Goal: Task Accomplishment & Management: Complete application form

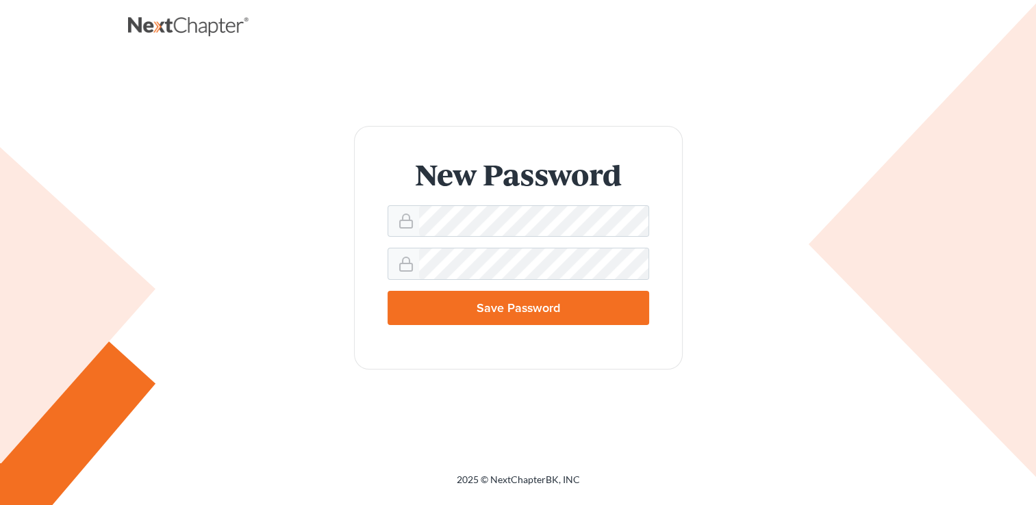
click at [483, 308] on input "Save Password" at bounding box center [519, 308] width 262 height 34
type input "Thinking..."
click at [519, 305] on input "Save Password" at bounding box center [519, 308] width 262 height 34
type input "Thinking..."
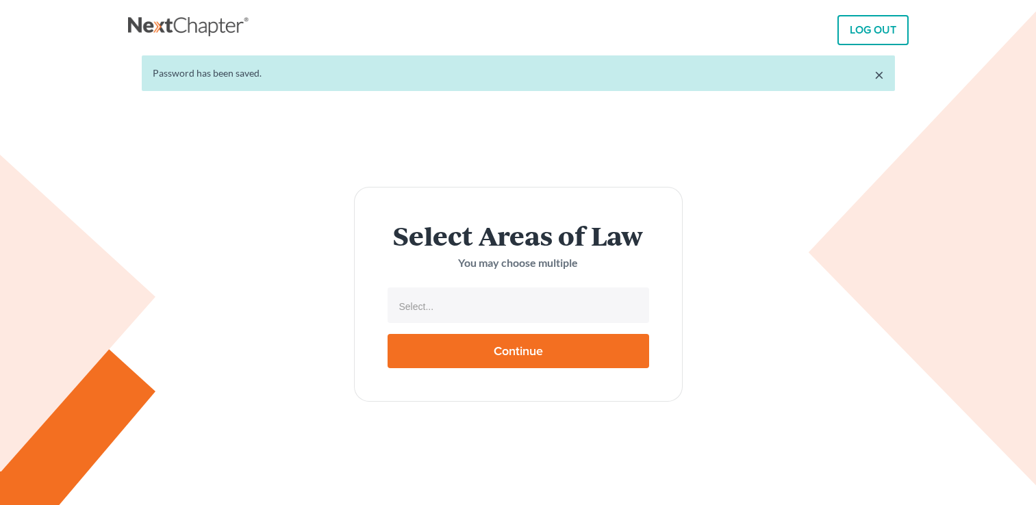
select select
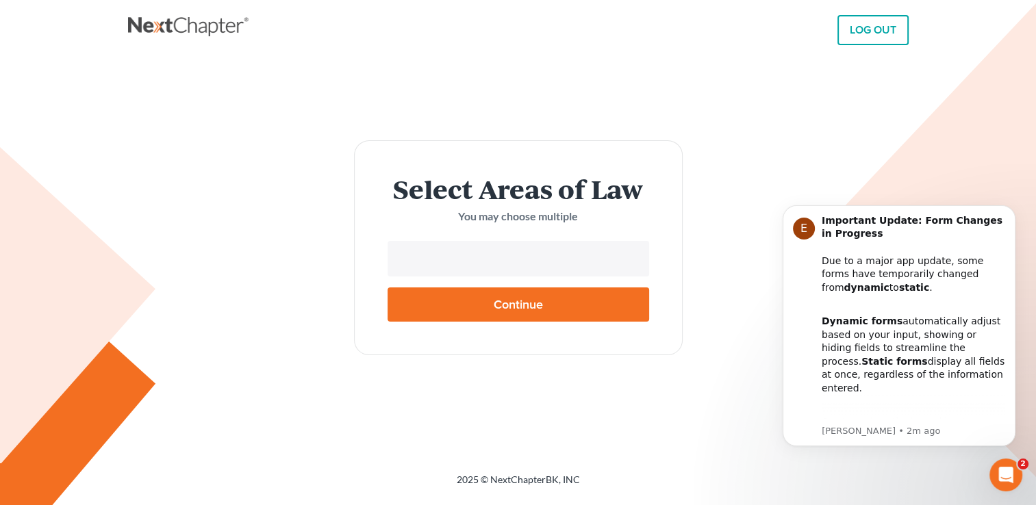
click at [493, 257] on input "text" at bounding box center [517, 260] width 242 height 21
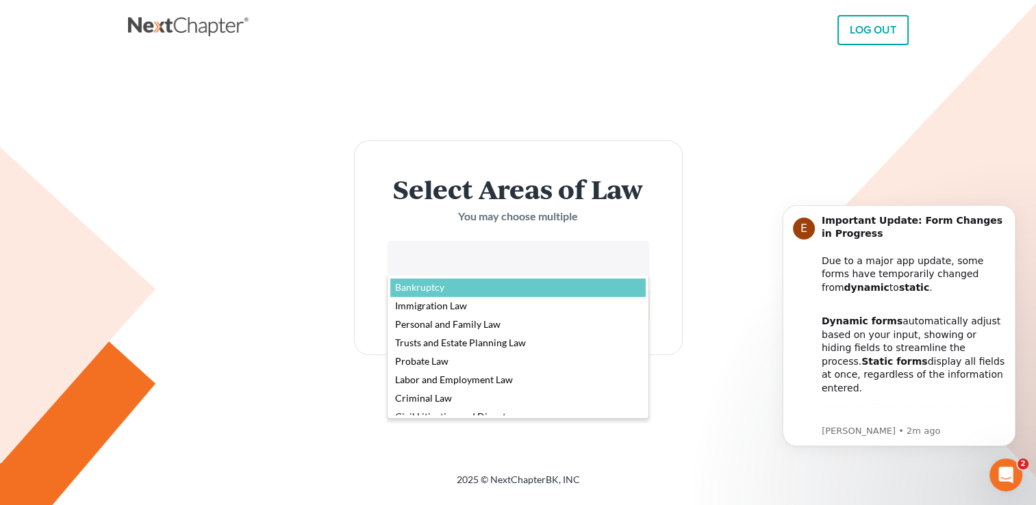
select select "4556"
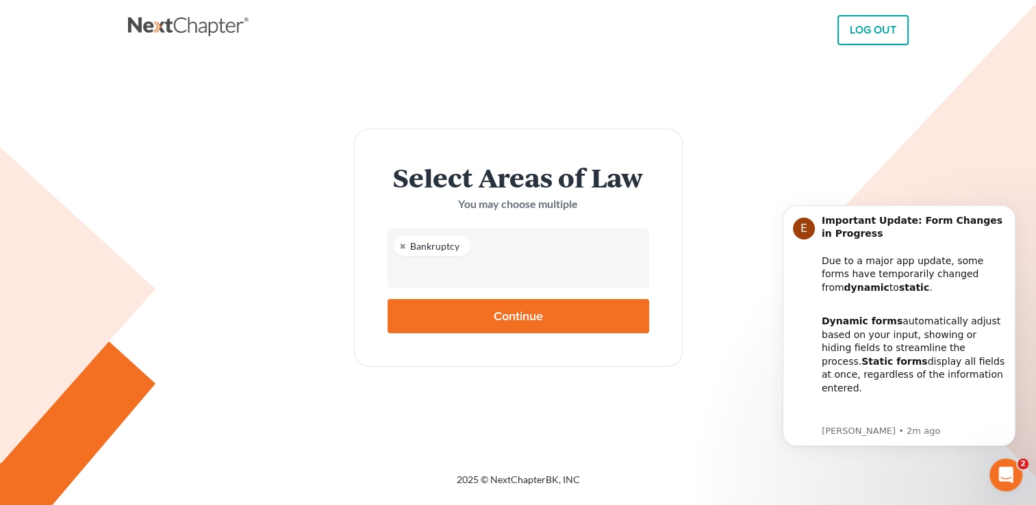
click at [511, 321] on input "Continue" at bounding box center [519, 316] width 262 height 34
type input "Thinking..."
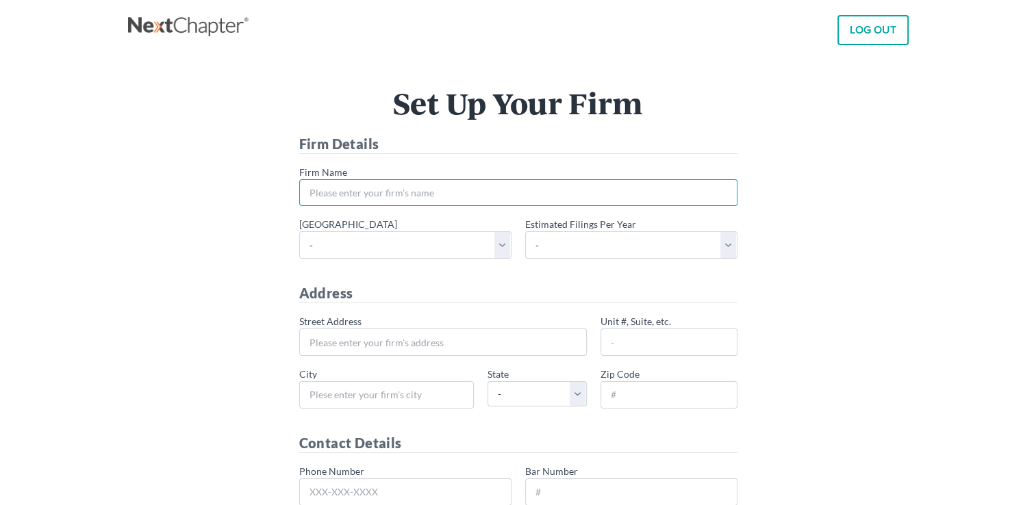
click at [448, 196] on input "* Firm Name" at bounding box center [518, 192] width 438 height 27
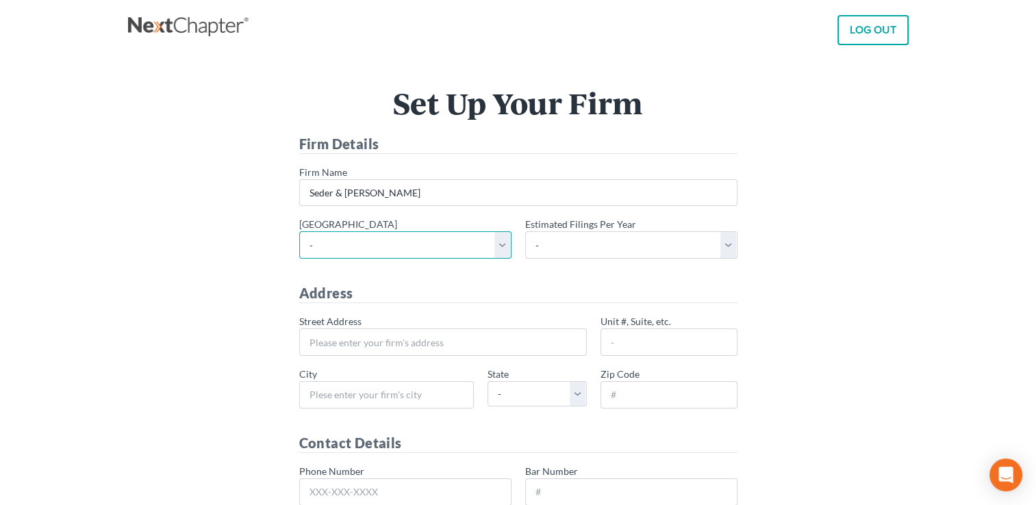
click at [405, 240] on select "- Alabama - Middle Alabama - Northern Alabama - Southern Alaska Arizona Arkansa…" at bounding box center [405, 244] width 212 height 27
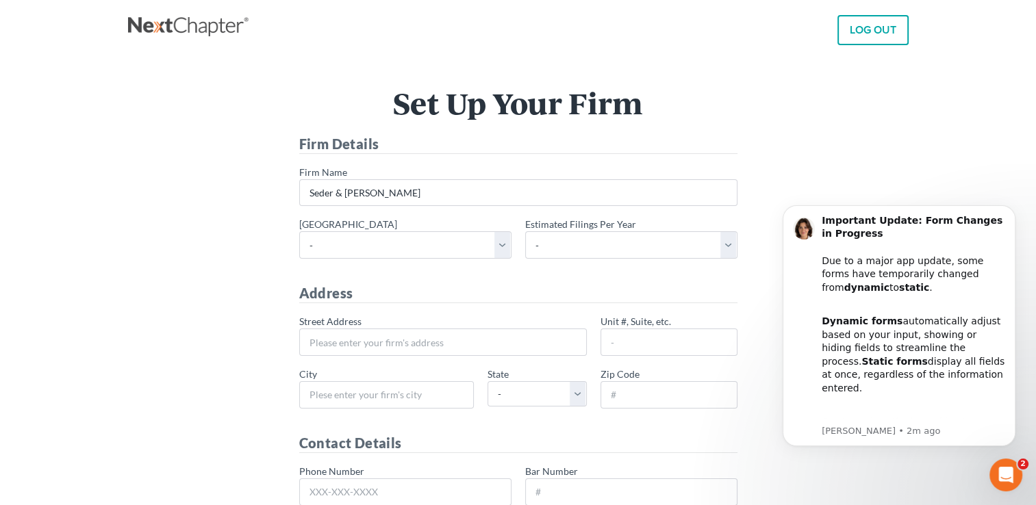
click at [207, 120] on div "Set Up Your Firm Firm Details * Firm Name Seder & Chandler * Primary district -…" at bounding box center [518, 397] width 767 height 618
click at [427, 193] on input "Seder & Chandler" at bounding box center [518, 192] width 438 height 27
type input "Seder & Chandler, LLP"
click at [411, 244] on select "- Alabama - Middle Alabama - Northern Alabama - Southern Alaska Arizona Arkansa…" at bounding box center [405, 244] width 212 height 27
select select "42"
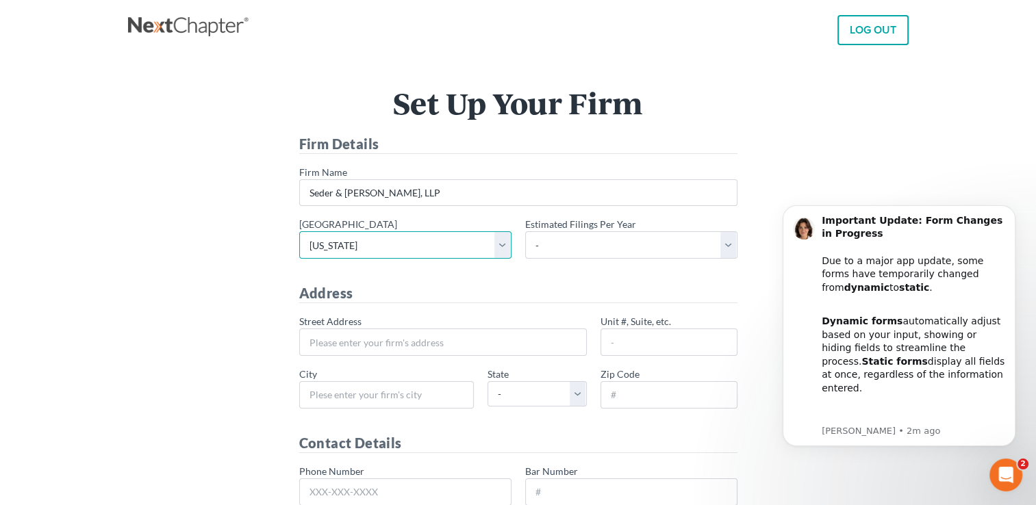
click at [299, 231] on select "- Alabama - Middle Alabama - Northern Alabama - Southern Alaska Arizona Arkansa…" at bounding box center [405, 244] width 212 height 27
click at [707, 244] on select "- 1-10 11-50 50+" at bounding box center [631, 244] width 212 height 27
select select "1"
click at [525, 231] on select "- 1-10 11-50 50+" at bounding box center [631, 244] width 212 height 27
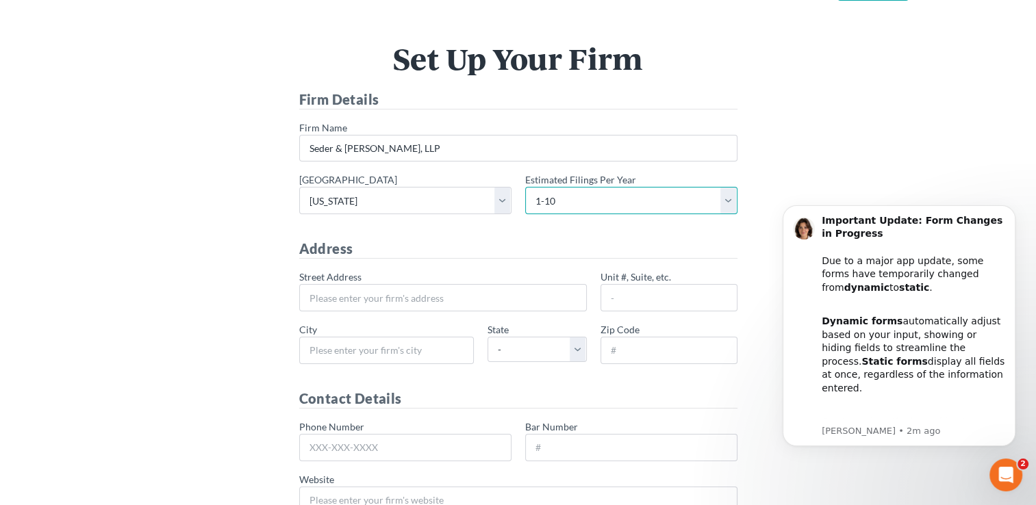
scroll to position [137, 0]
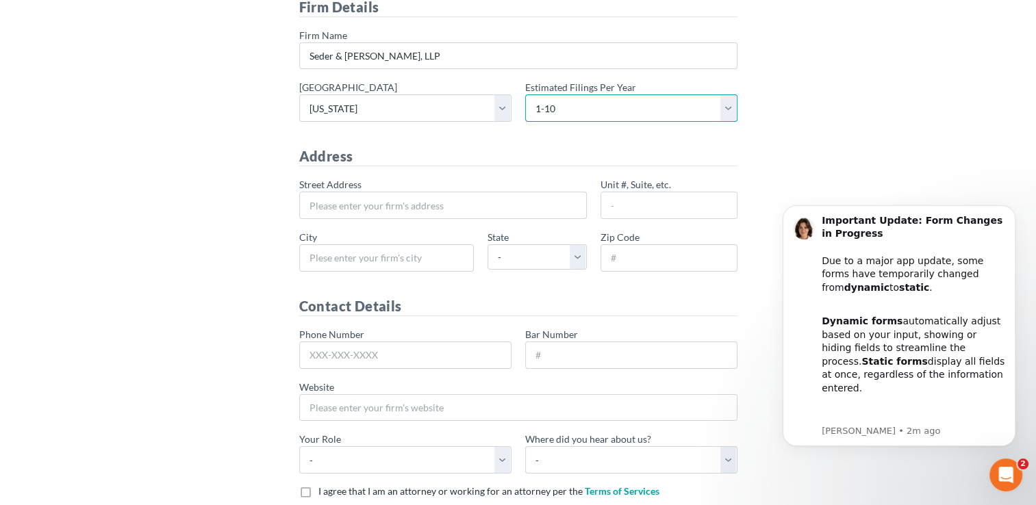
click at [598, 105] on select "- 1-10 11-50 50+" at bounding box center [631, 107] width 212 height 27
click at [205, 134] on div "Set Up Your Firm Firm Details * Firm Name Seder & Chandler, LLP * Primary distr…" at bounding box center [518, 260] width 767 height 618
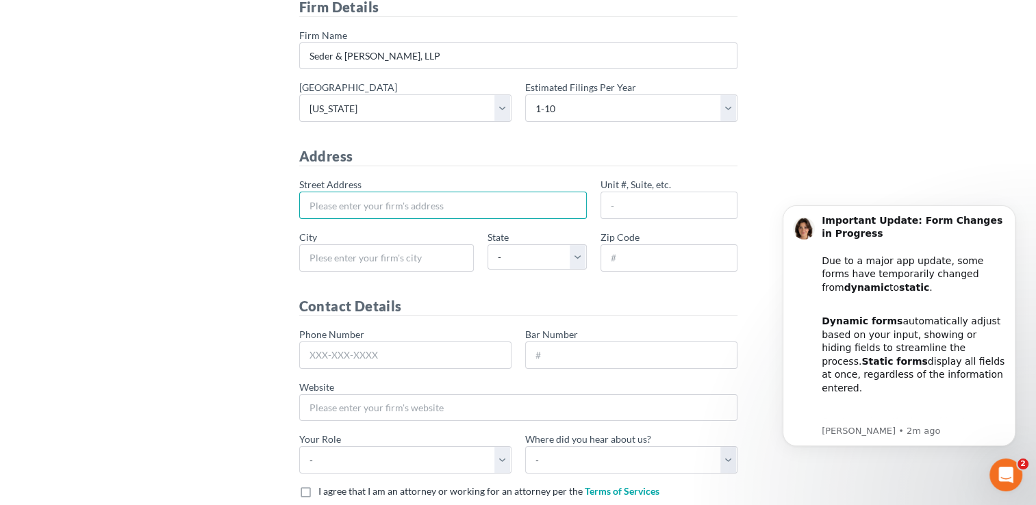
click at [381, 208] on input "* Street Address" at bounding box center [443, 205] width 288 height 27
click at [396, 206] on input "* Street Address" at bounding box center [443, 205] width 288 height 27
type input "780 Main Street"
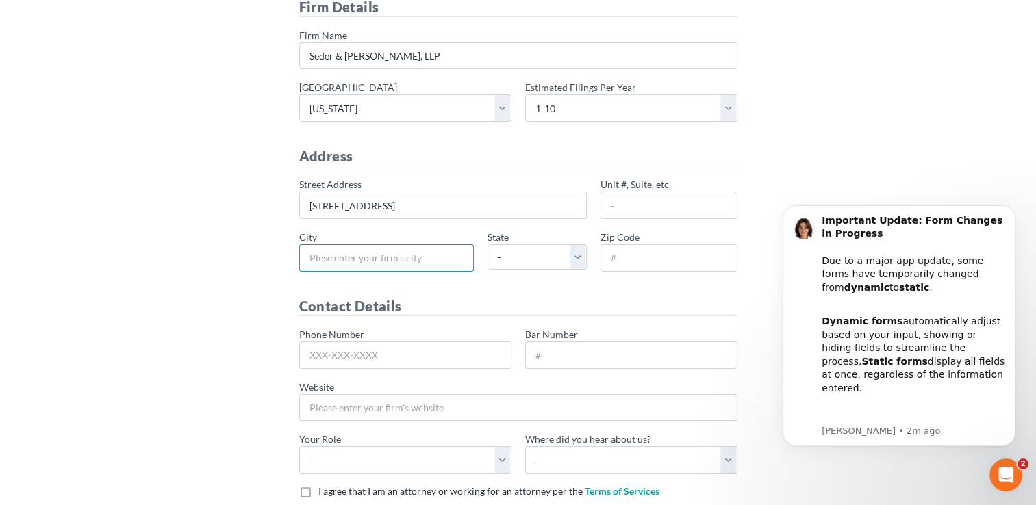
click at [361, 255] on input "* City" at bounding box center [386, 257] width 175 height 27
type input "Fitchburg"
click at [581, 255] on select "- AL AK AR AZ CA CO CT DE DC FL GA GU HI ID IL IN IA KS KY LA ME MD MA MI MN MS…" at bounding box center [536, 256] width 99 height 25
select select "MA"
click at [487, 244] on select "- AL AK AR AZ CA CO CT DE DC FL GA GU HI ID IL IN IA KS KY LA ME MD MA MI MN MS…" at bounding box center [536, 256] width 99 height 25
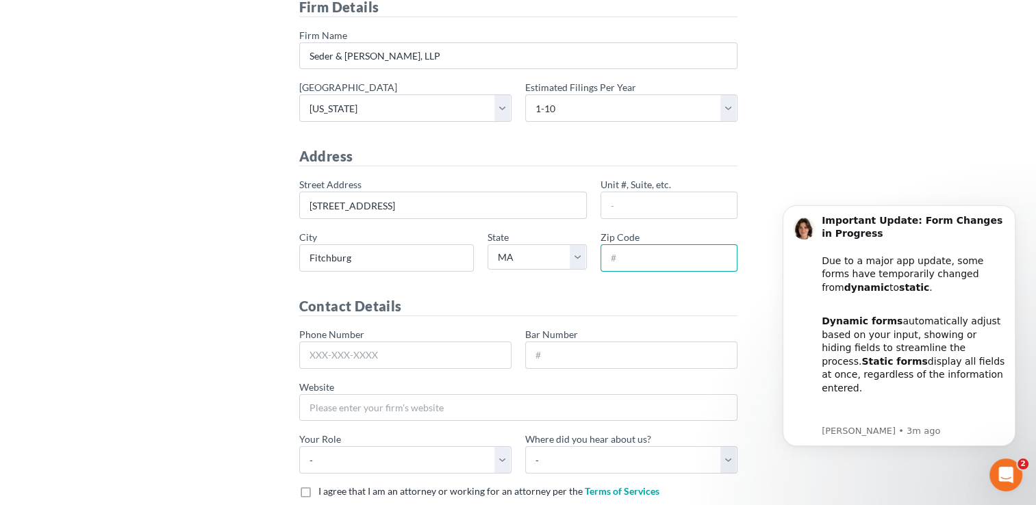
click at [655, 257] on input "* Zip Code" at bounding box center [668, 257] width 137 height 27
type input "01420"
click at [440, 355] on input "Phone Number" at bounding box center [405, 355] width 212 height 27
type input "9"
type input "5"
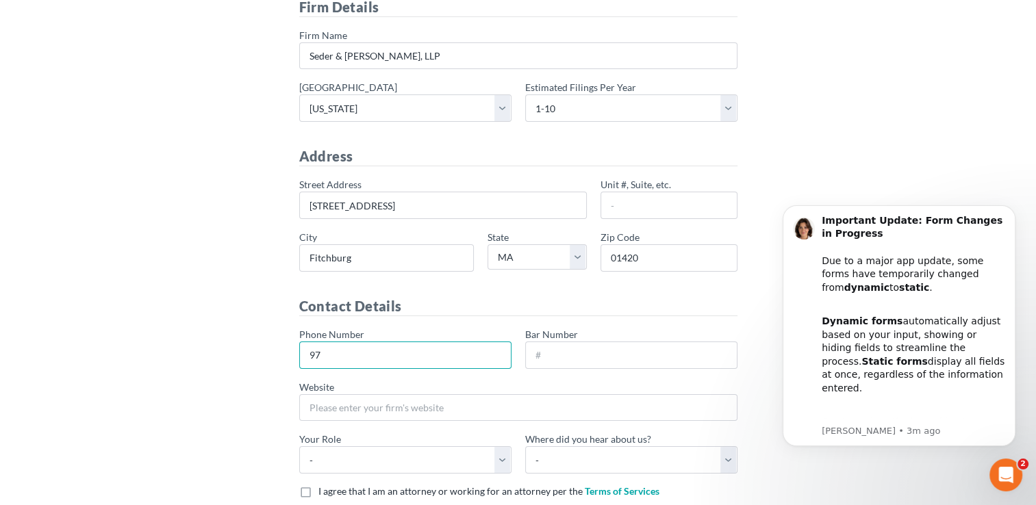
type input "9"
type input "774-548-1243"
click at [548, 351] on input "Bar Number" at bounding box center [631, 355] width 212 height 27
type input "563450"
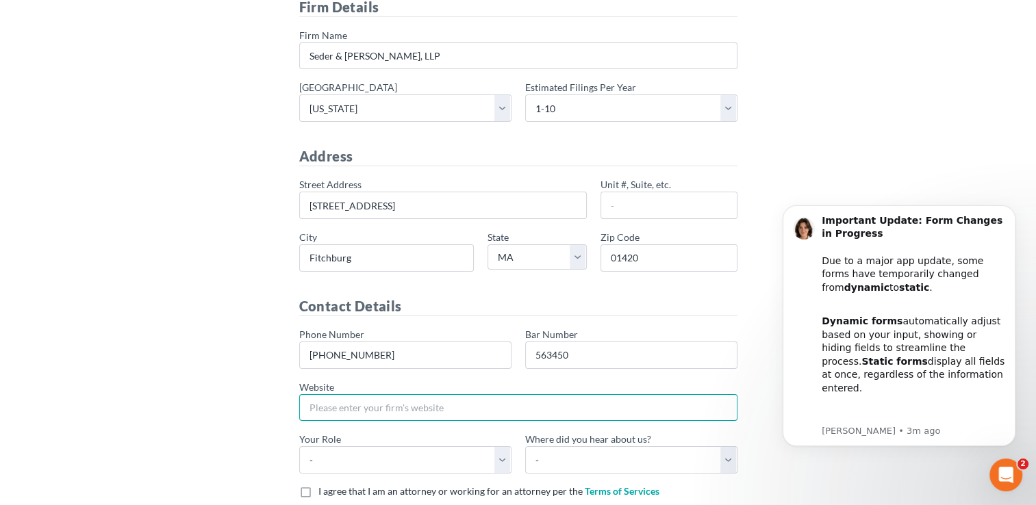
click at [473, 408] on input "Website" at bounding box center [518, 407] width 438 height 27
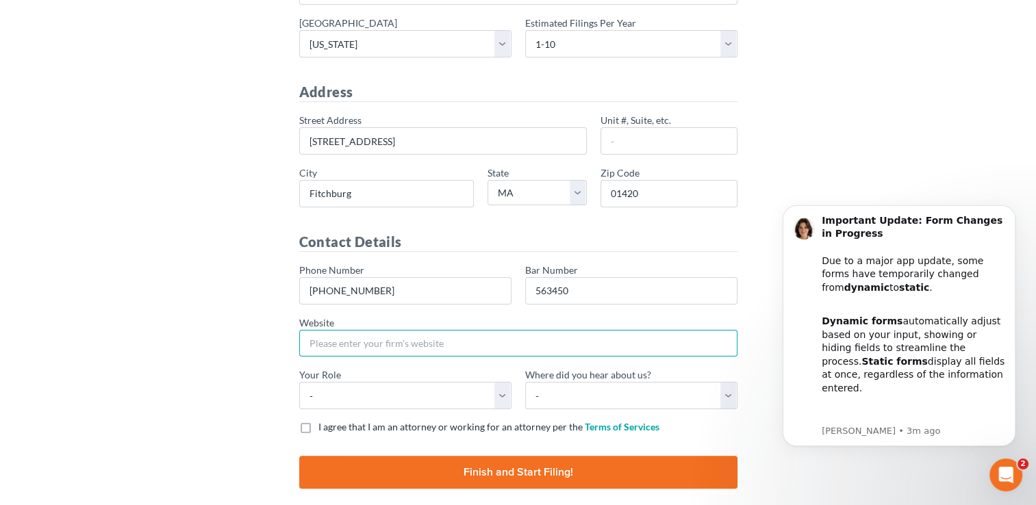
scroll to position [256, 0]
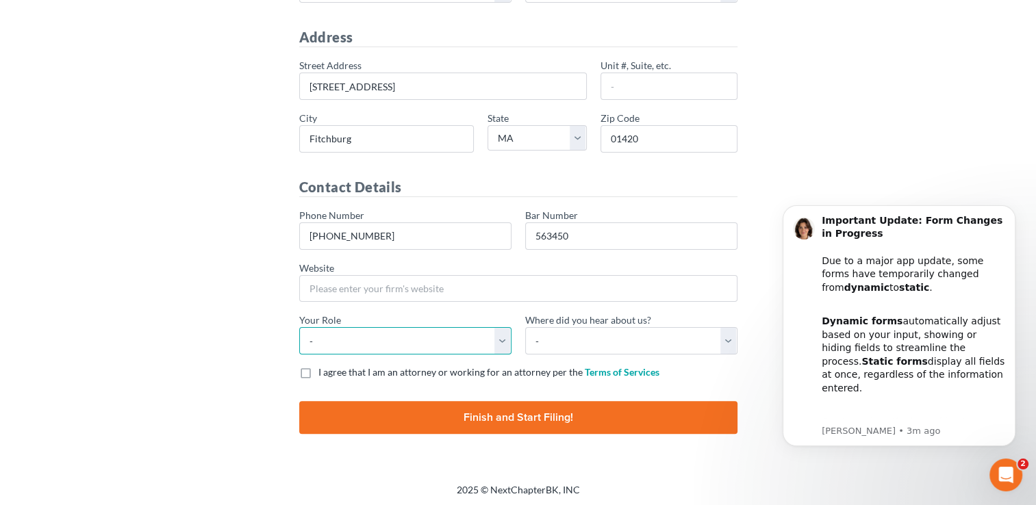
click at [500, 333] on select "- Attorney Paralegal Assistant" at bounding box center [405, 340] width 212 height 27
select select "attorney"
click at [299, 327] on select "- Attorney Paralegal Assistant" at bounding box center [405, 340] width 212 height 27
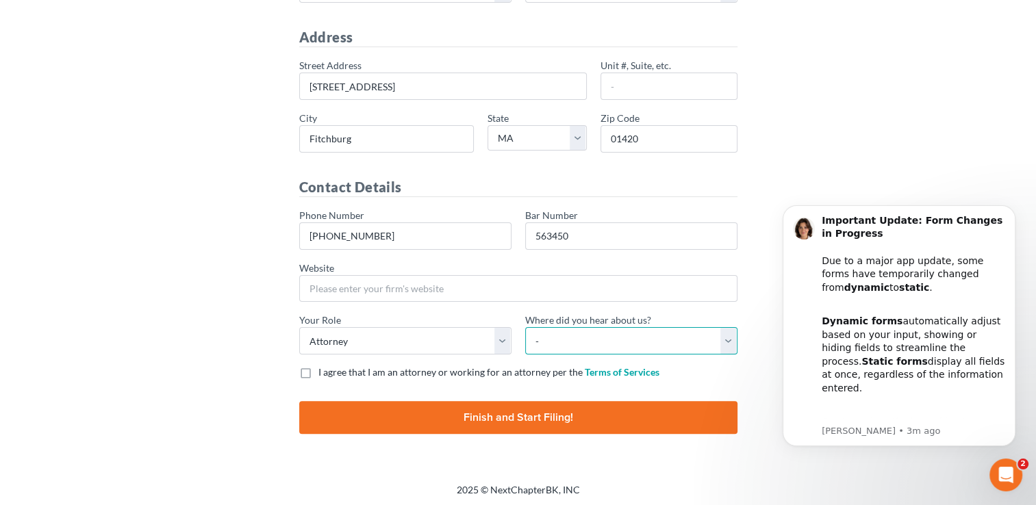
click at [726, 335] on select "- Bar association Capterra Clio Email Facebook Google Word of mouth Other" at bounding box center [631, 340] width 212 height 27
select select "Other"
click at [525, 327] on select "- Bar association Capterra Clio Email Facebook Google Word of mouth Other" at bounding box center [631, 340] width 212 height 27
click at [318, 372] on label "I agree that I am an attorney or working for an attorney per the Terms of Servi…" at bounding box center [488, 373] width 341 height 14
click at [324, 372] on input "I agree that I am an attorney or working for an attorney per the Terms of Servi…" at bounding box center [328, 370] width 9 height 9
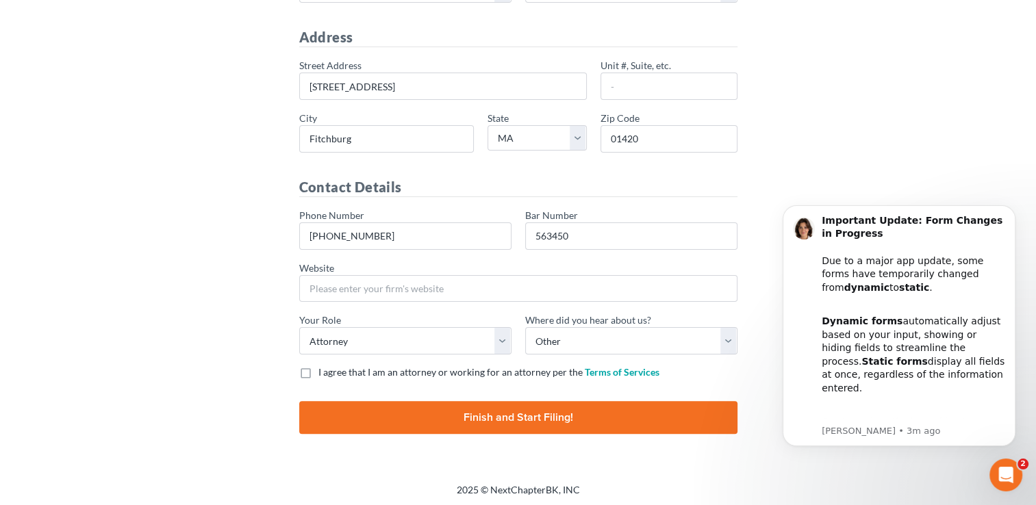
checkbox input "true"
click at [532, 414] on input "Finish and Start Filing!" at bounding box center [518, 417] width 438 height 33
type input "Thinking..."
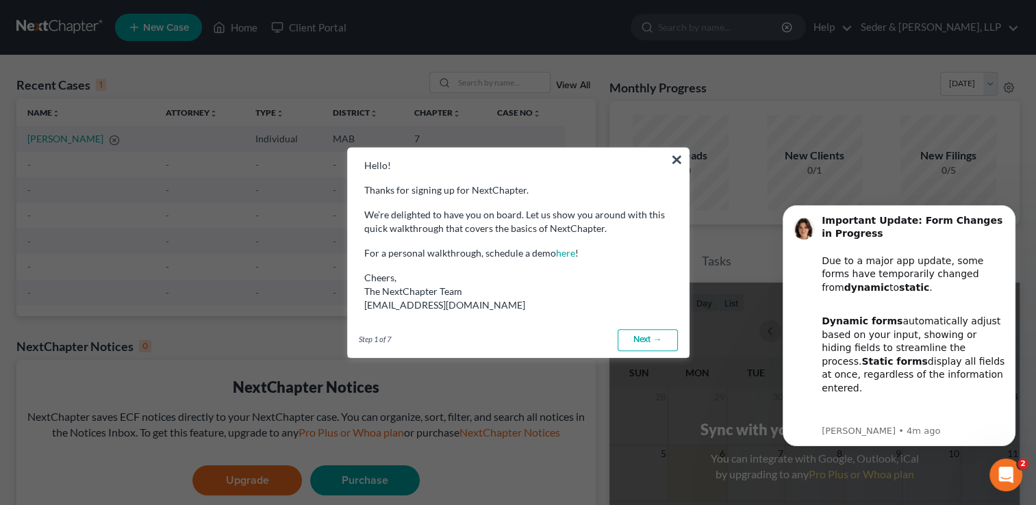
click at [681, 157] on button "×" at bounding box center [676, 160] width 13 height 22
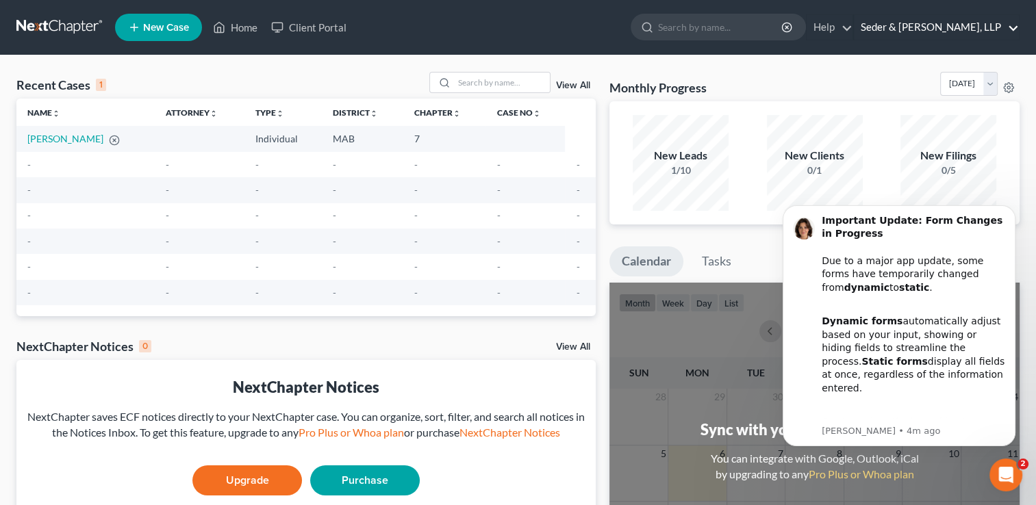
click at [954, 29] on link "Seder & Chandler, LLP" at bounding box center [936, 27] width 165 height 25
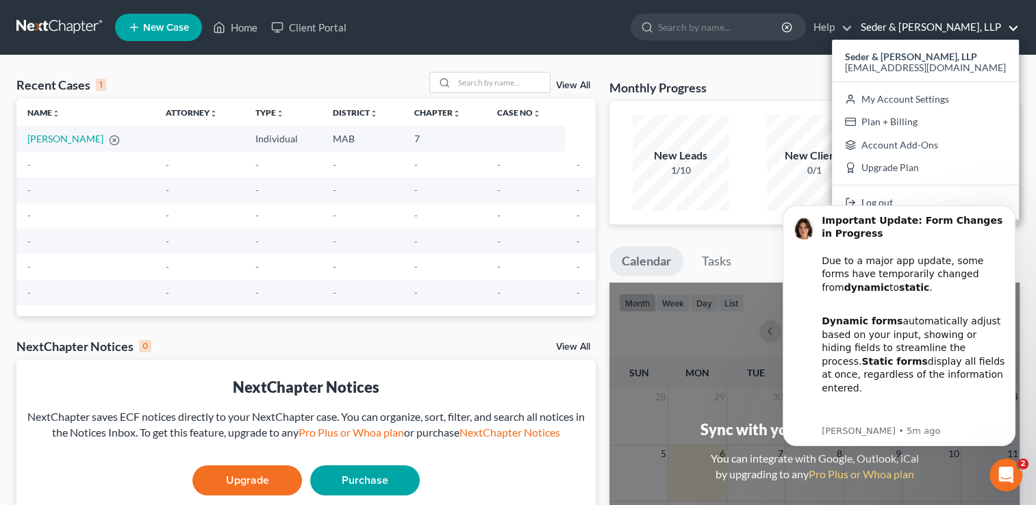
click at [932, 199] on body "Important Update: Form Changes in Progress Due to a major app update, some form…" at bounding box center [898, 343] width 263 height 299
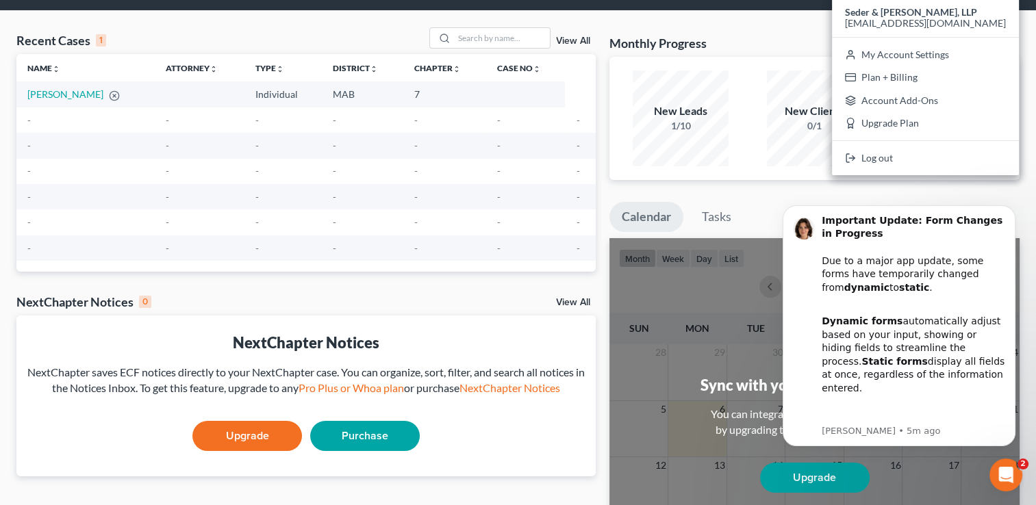
scroll to position [68, 0]
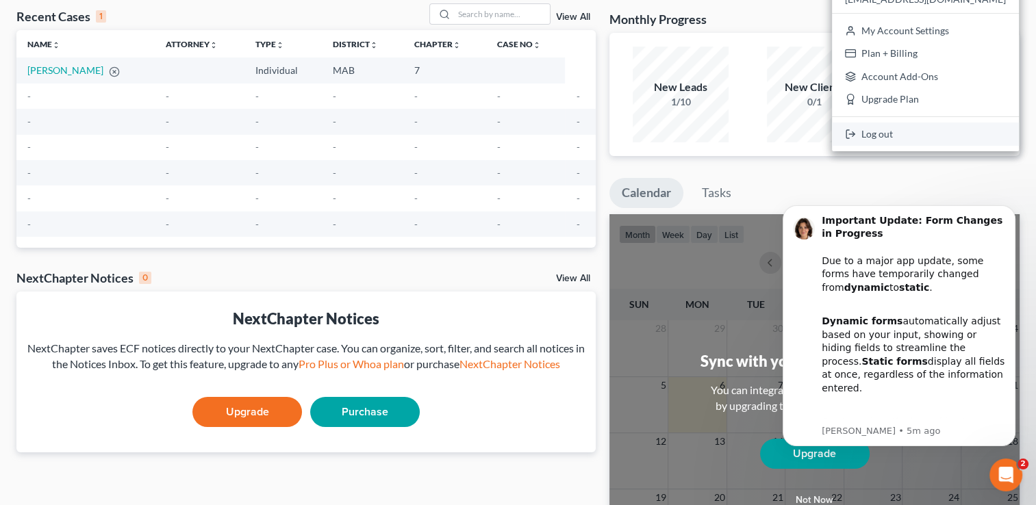
click at [939, 131] on link "Log out" at bounding box center [925, 134] width 187 height 23
